Goal: Find specific page/section: Find specific page/section

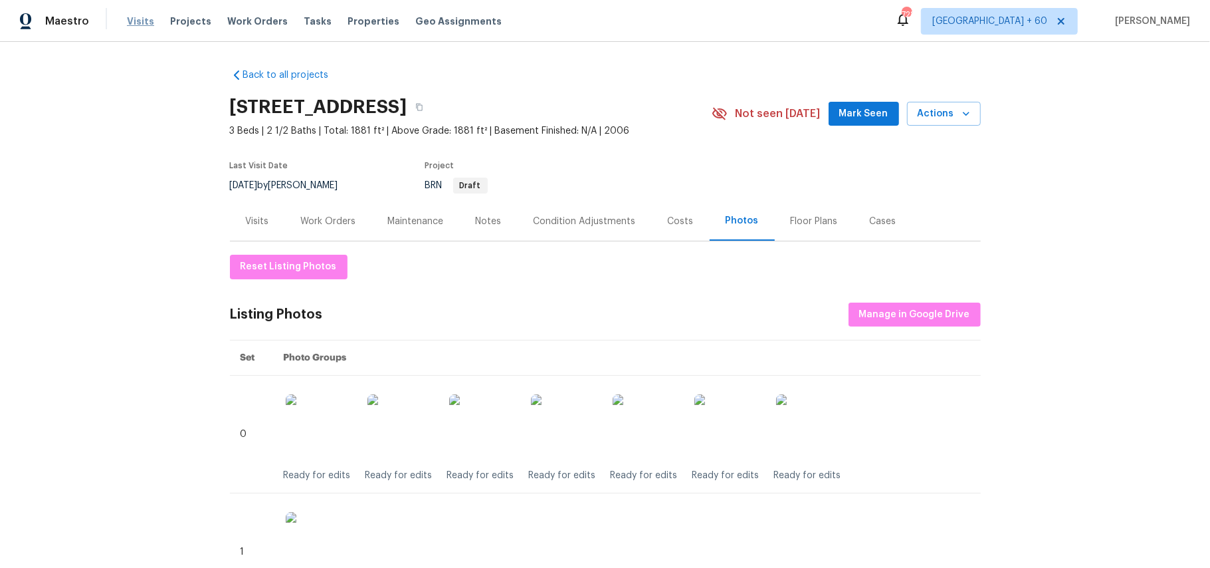
click at [137, 19] on span "Visits" at bounding box center [140, 21] width 27 height 13
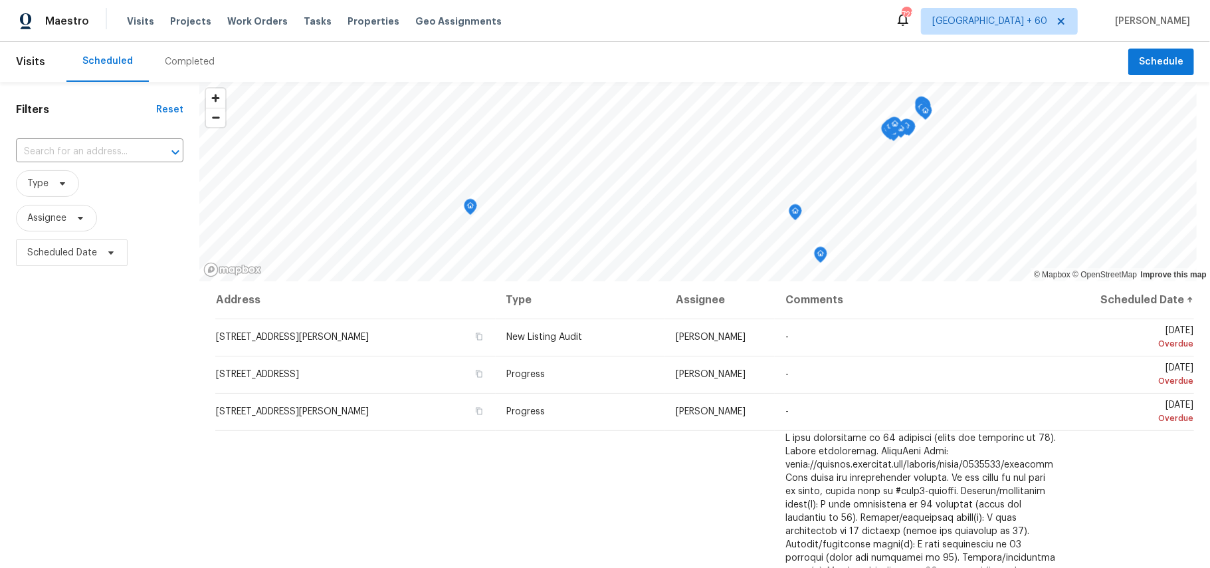
click at [187, 64] on div "Completed" at bounding box center [190, 61] width 50 height 13
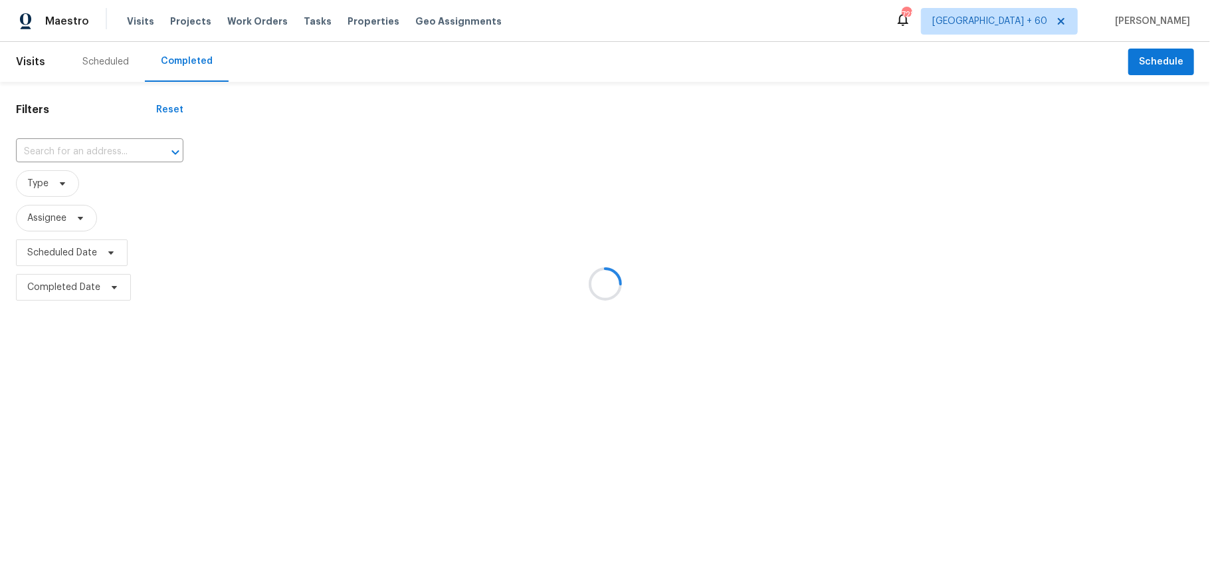
click at [70, 155] on div at bounding box center [605, 284] width 1210 height 568
click at [46, 153] on div at bounding box center [605, 284] width 1210 height 568
click at [59, 153] on div at bounding box center [605, 284] width 1210 height 568
click at [39, 154] on div at bounding box center [605, 284] width 1210 height 568
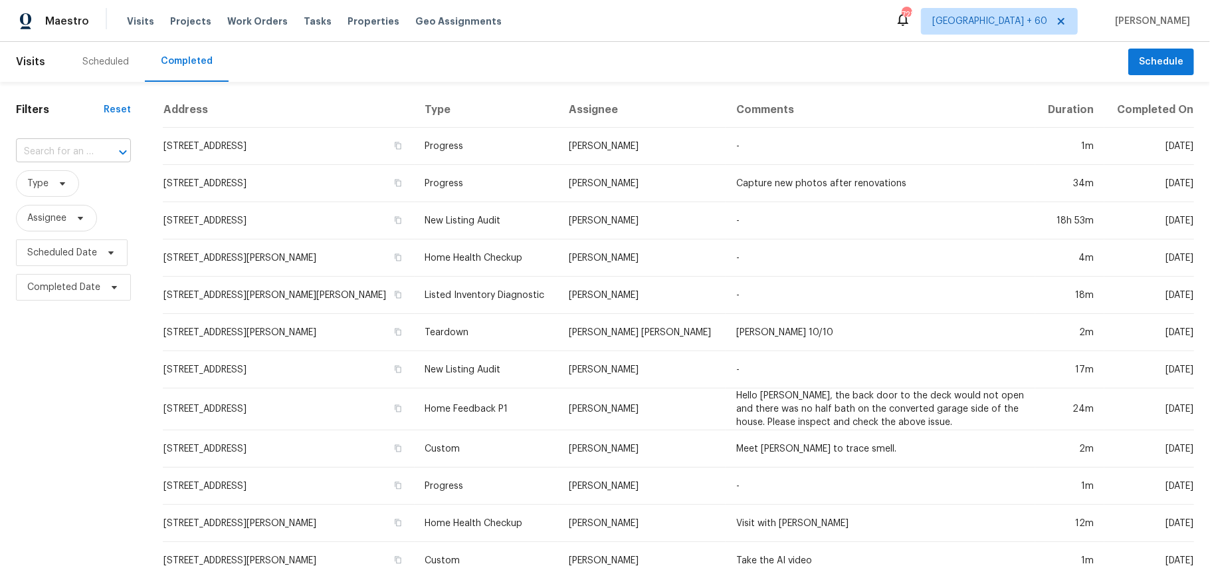
click at [41, 154] on input "text" at bounding box center [55, 152] width 78 height 21
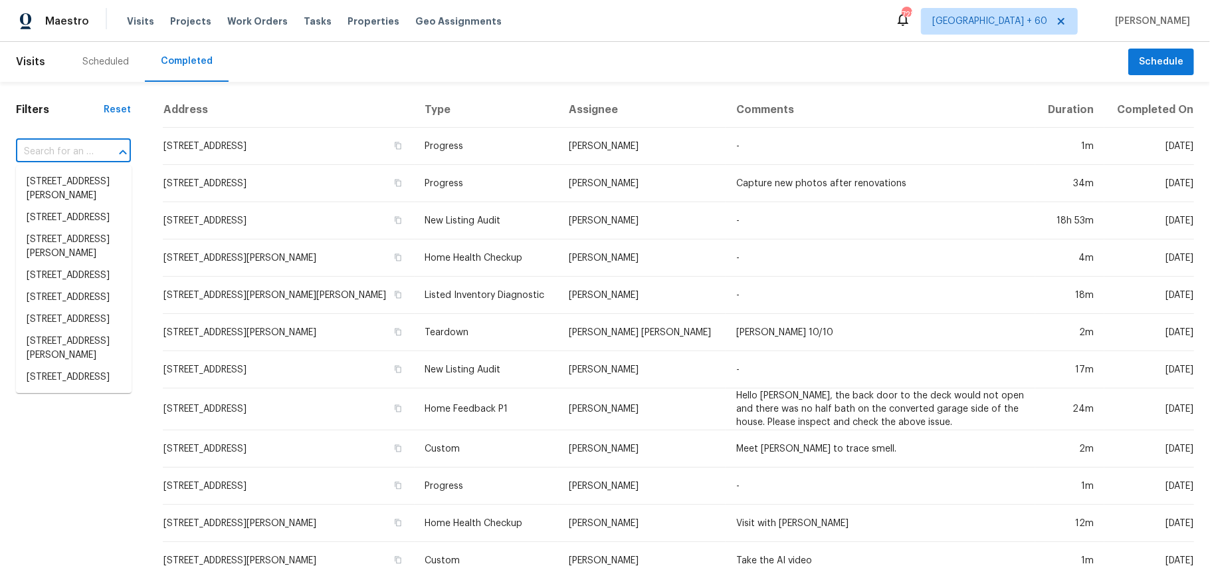
paste input "[STREET_ADDRESS][PERSON_NAME]"
type input "[STREET_ADDRESS][PERSON_NAME]"
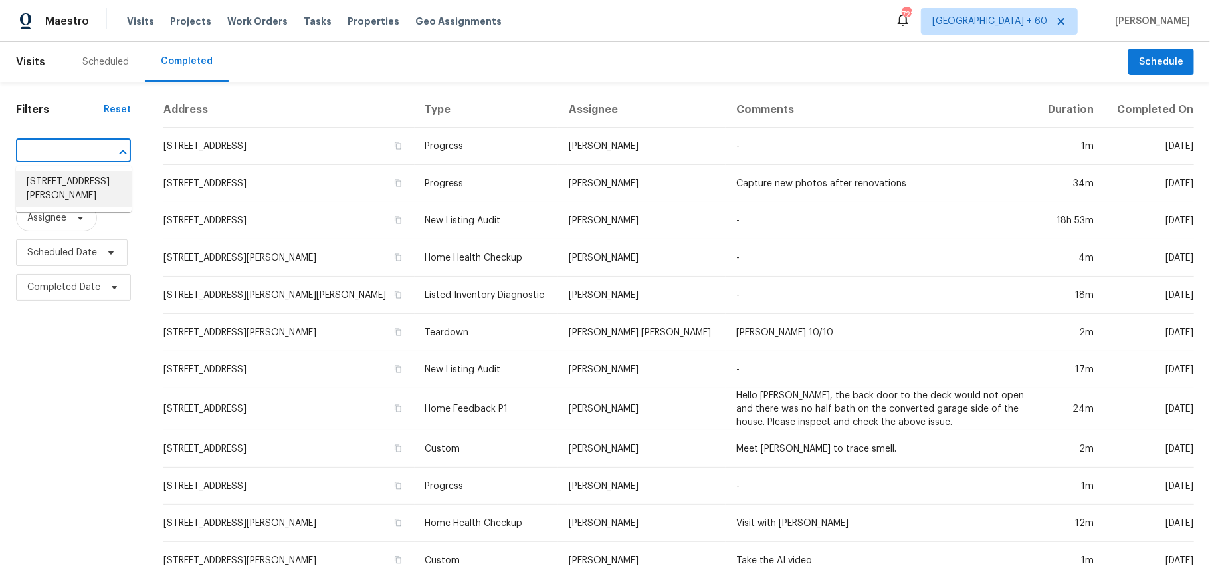
click at [72, 183] on li "[STREET_ADDRESS][PERSON_NAME]" at bounding box center [74, 189] width 116 height 36
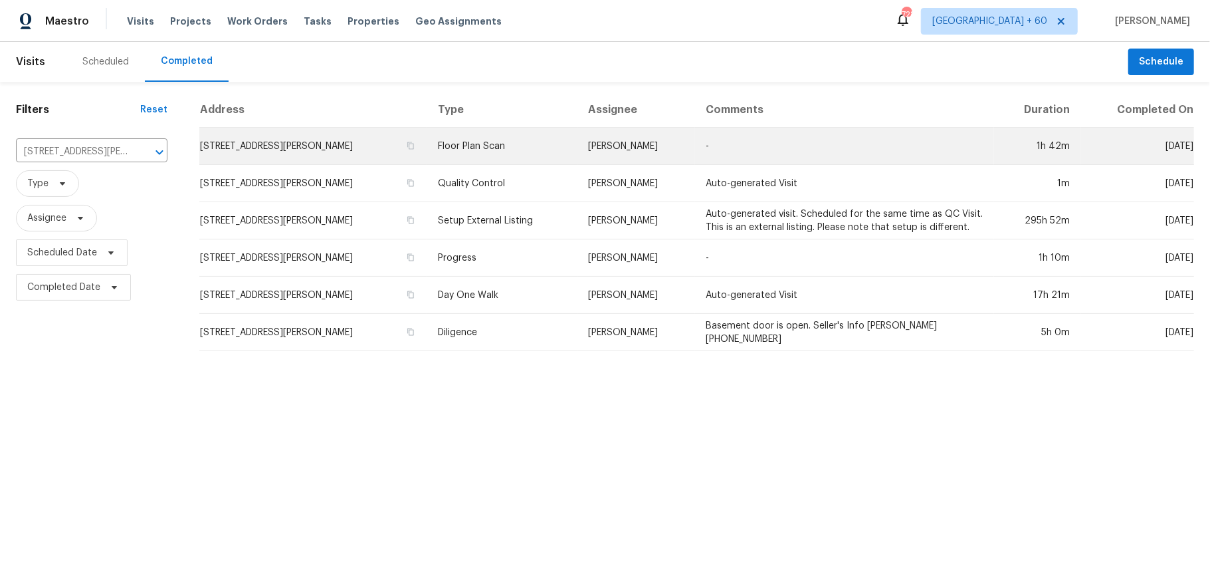
click at [480, 157] on td "Floor Plan Scan" at bounding box center [502, 146] width 150 height 37
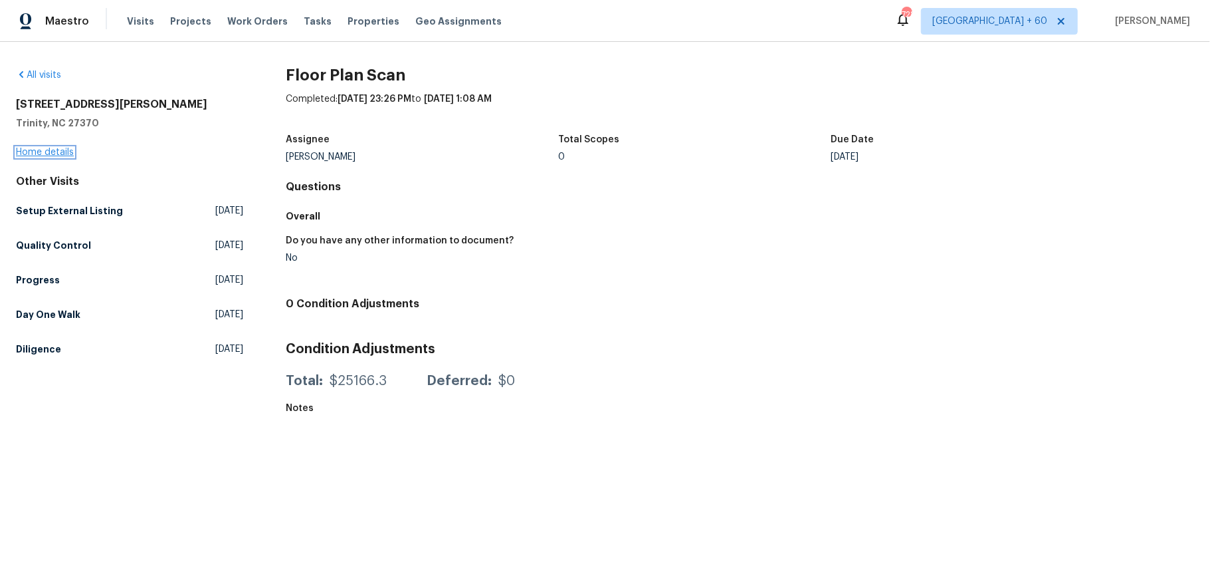
click at [51, 149] on link "Home details" at bounding box center [45, 152] width 58 height 9
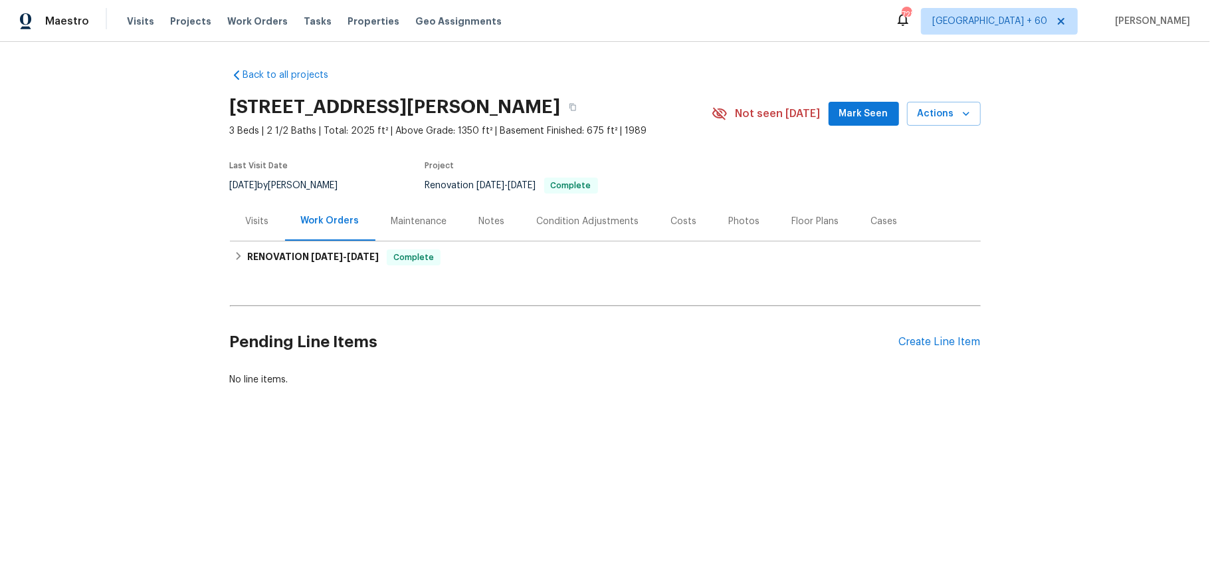
click at [729, 215] on div "Photos" at bounding box center [744, 221] width 31 height 13
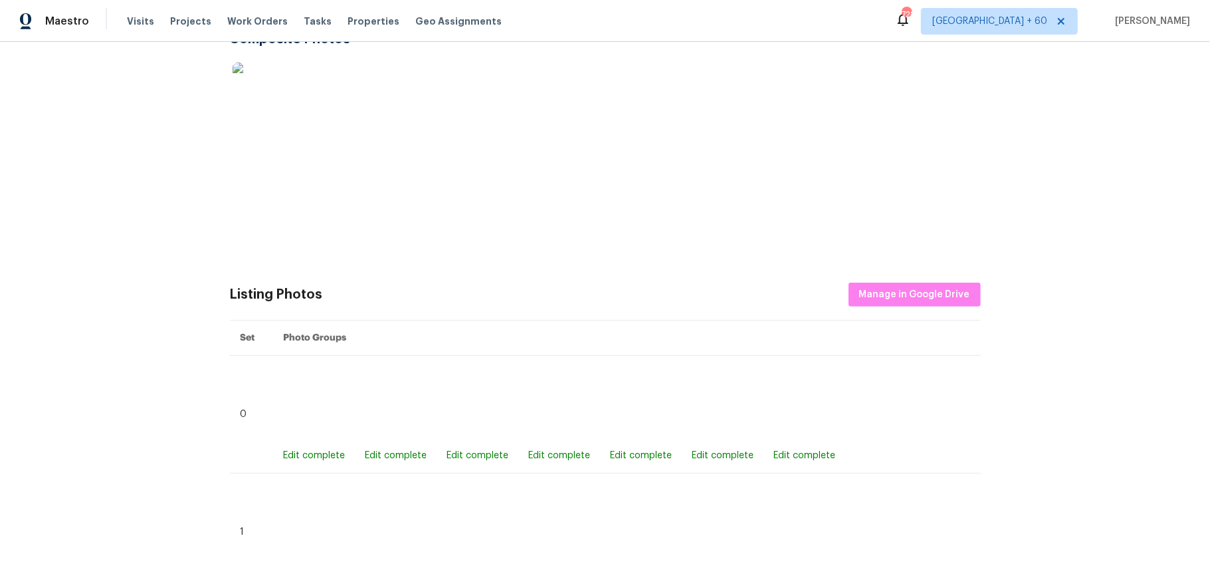
scroll to position [69, 0]
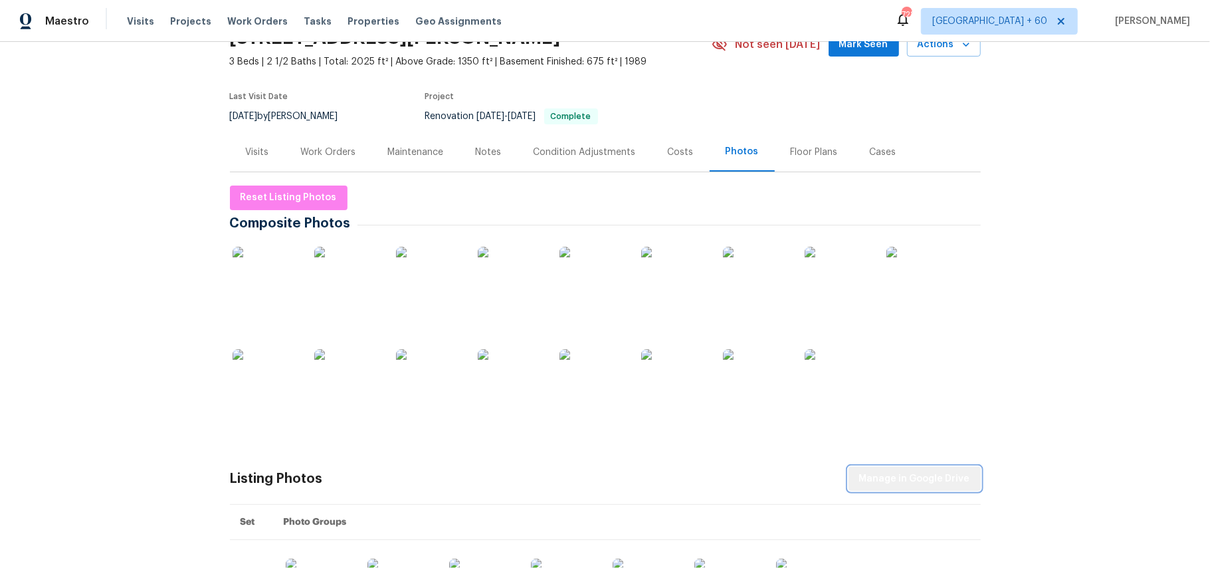
click at [929, 471] on span "Manage in Google Drive" at bounding box center [914, 479] width 111 height 17
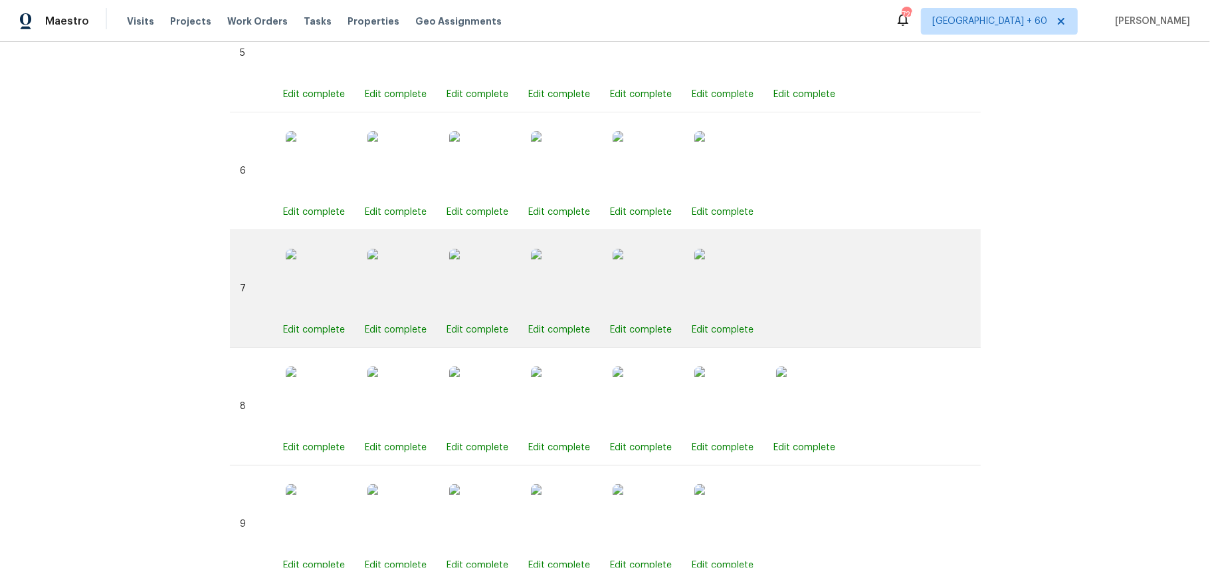
scroll to position [1310, 0]
